Goal: Navigation & Orientation: Find specific page/section

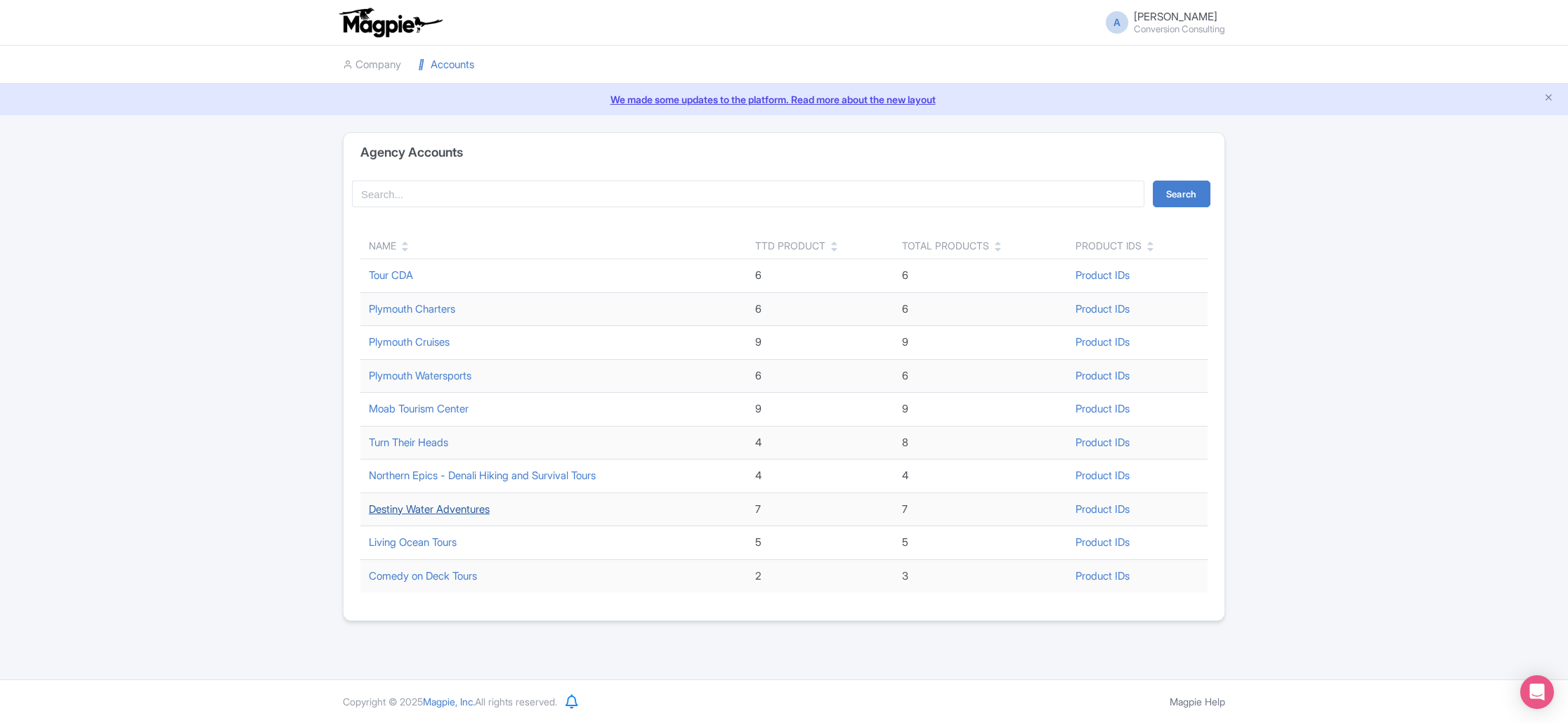
click at [406, 510] on link "Destiny Water Adventures" at bounding box center [429, 510] width 121 height 14
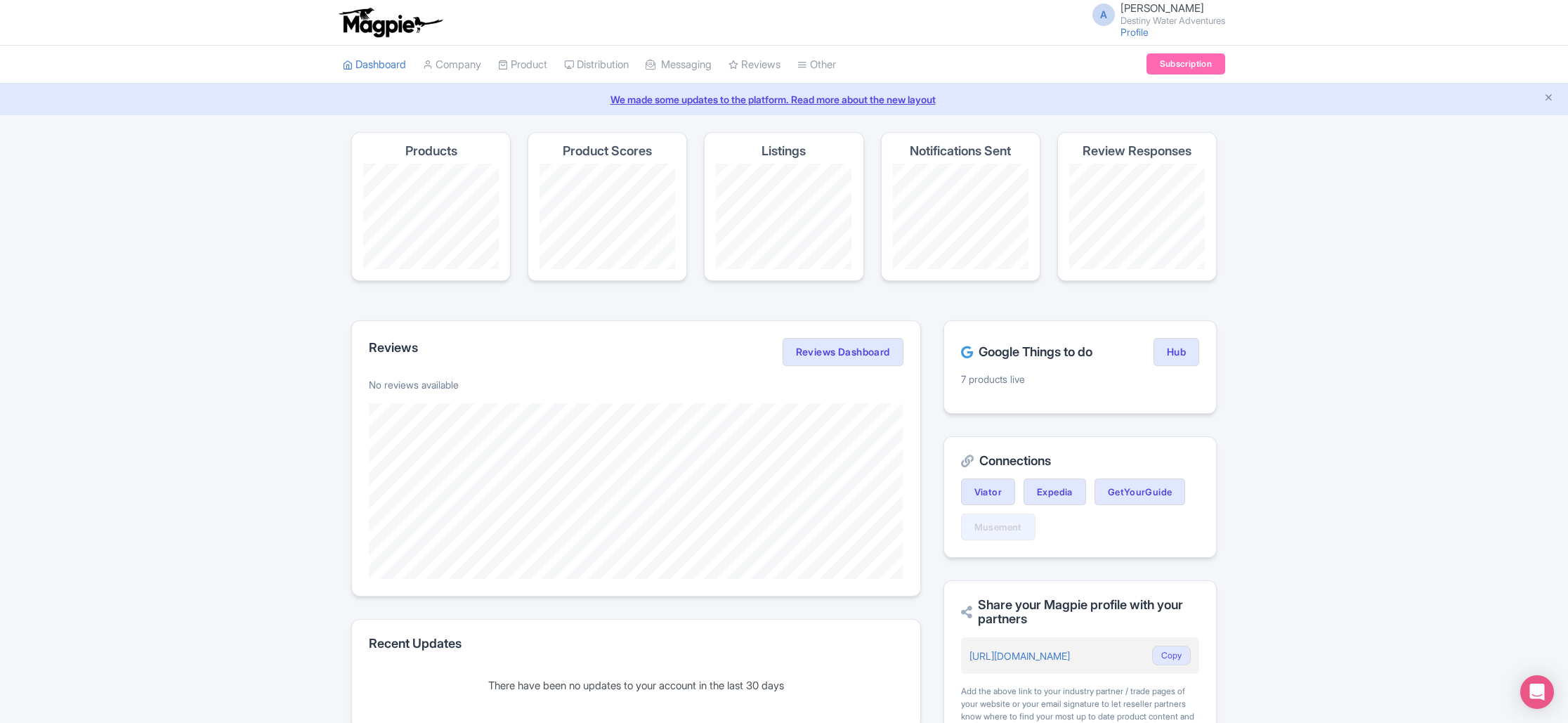
click at [1550, 97] on icon "Close announcement" at bounding box center [1548, 97] width 10 height 10
